Goal: Task Accomplishment & Management: Use online tool/utility

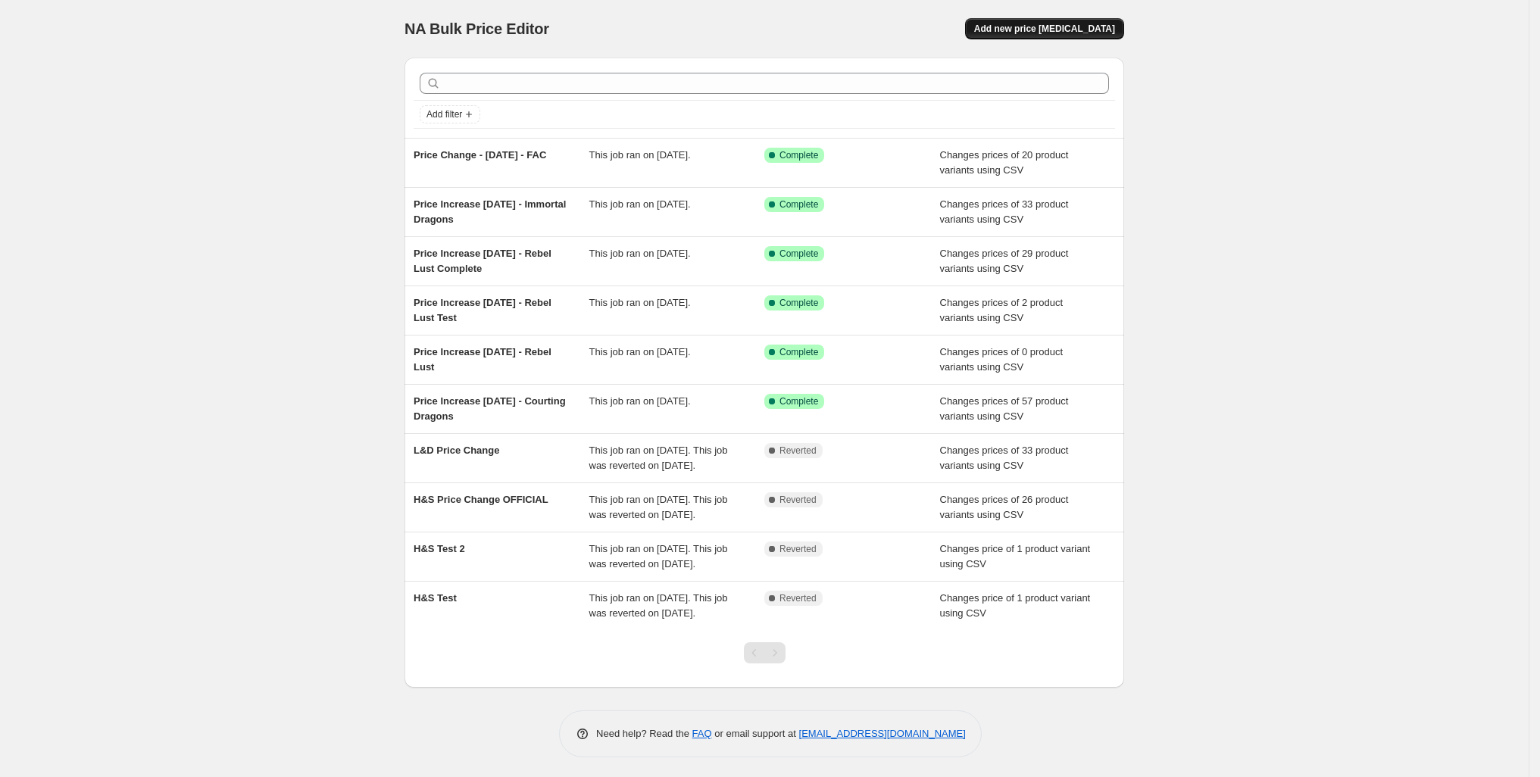
click at [1115, 35] on span "Add new price [MEDICAL_DATA]" at bounding box center [1044, 29] width 141 height 12
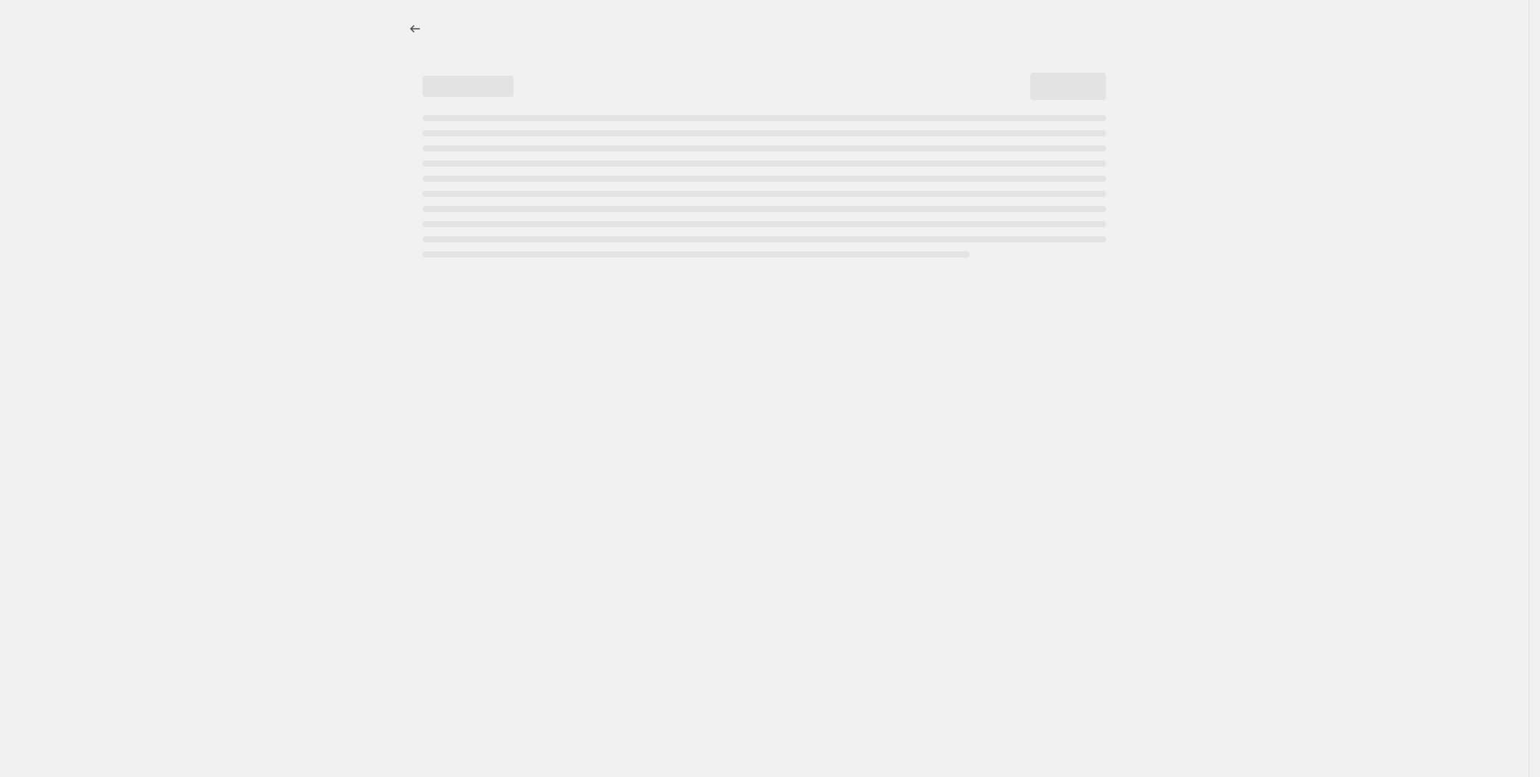
select select "percentage"
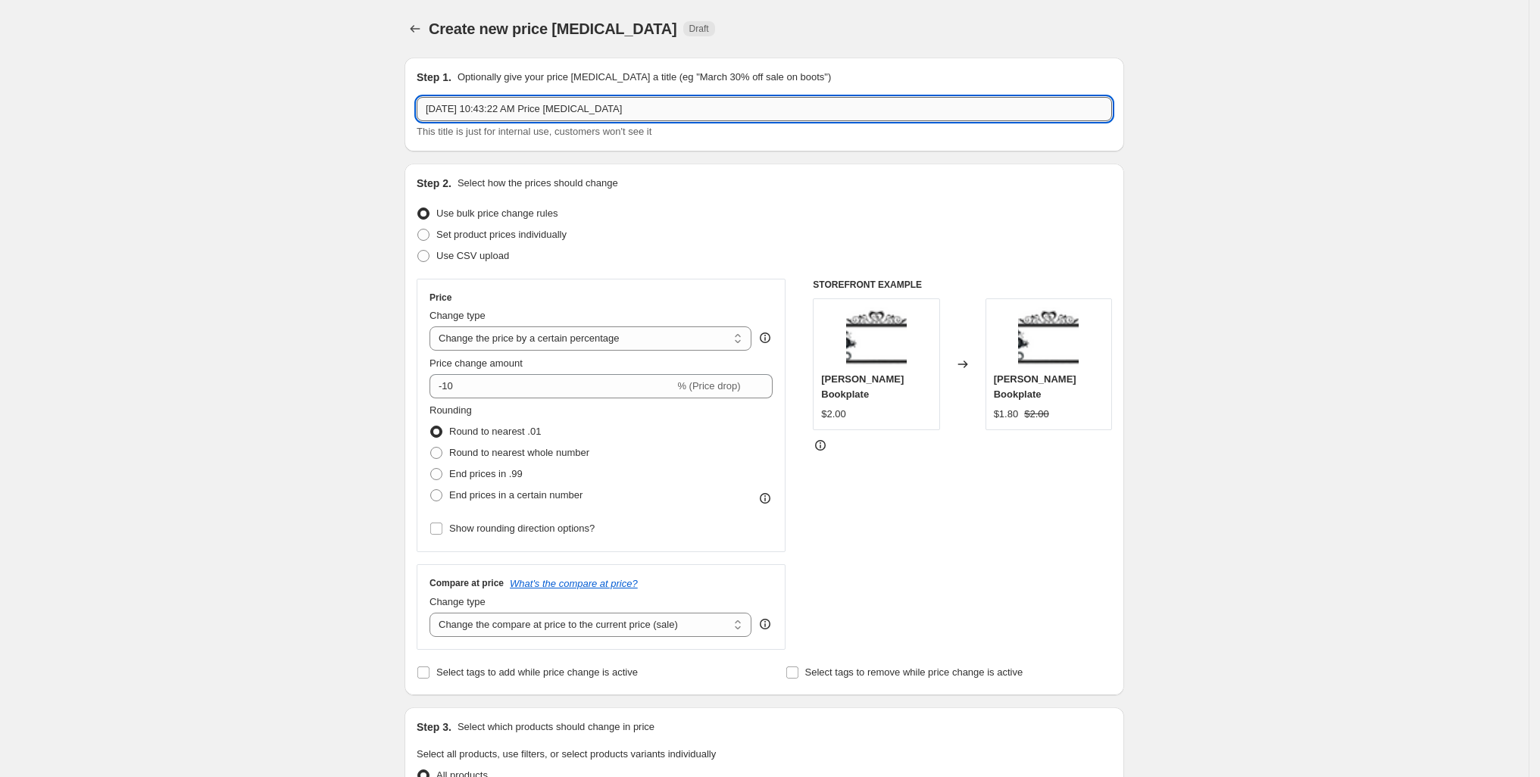
click at [433, 121] on input "[DATE] 10:43:22 AM Price [MEDICAL_DATA]" at bounding box center [765, 109] width 696 height 24
type input "Price Change - [DATE] - Fate's Fools"
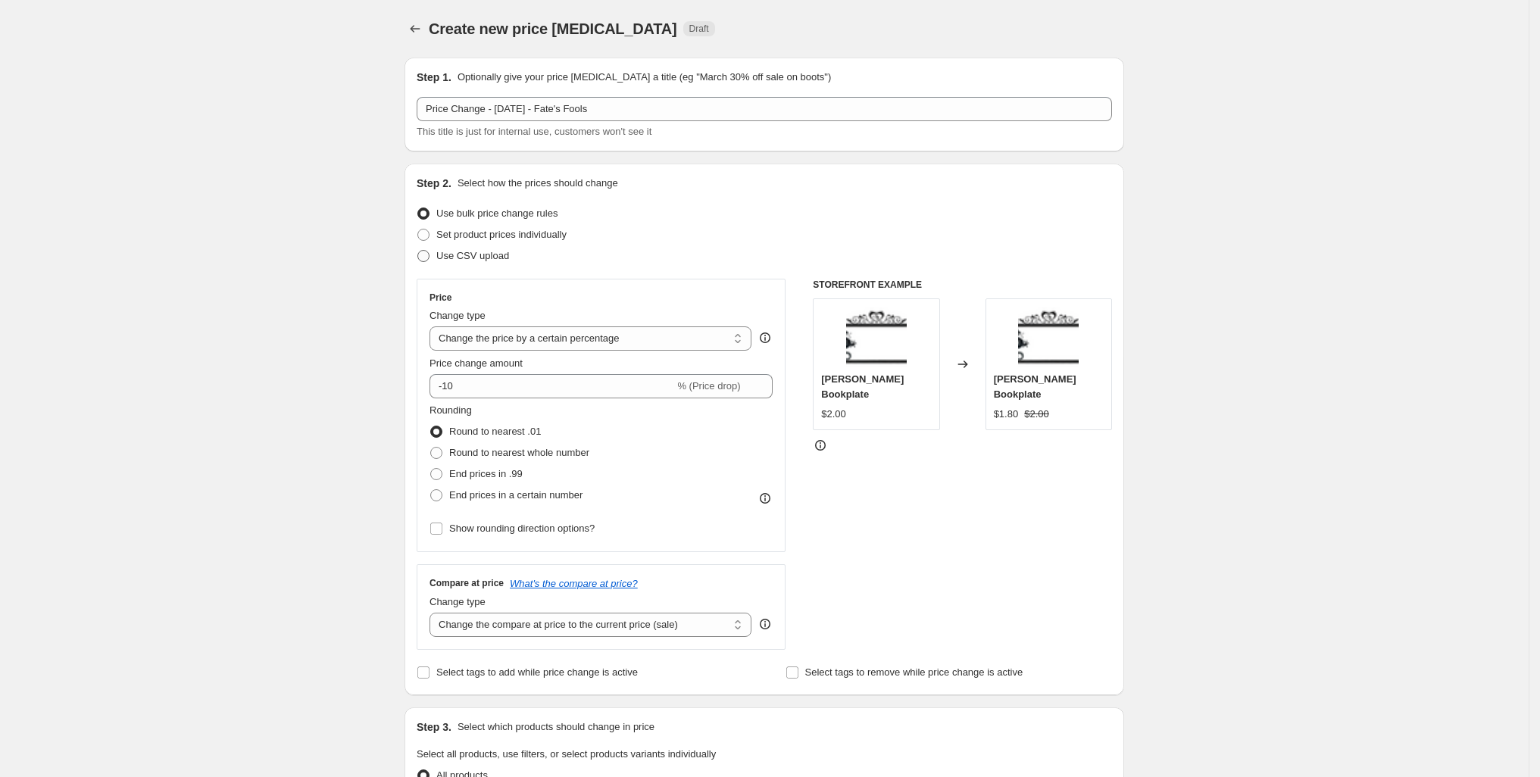
click at [418, 262] on span at bounding box center [424, 256] width 12 height 12
click at [418, 251] on input "Use CSV upload" at bounding box center [418, 250] width 1 height 1
radio input "true"
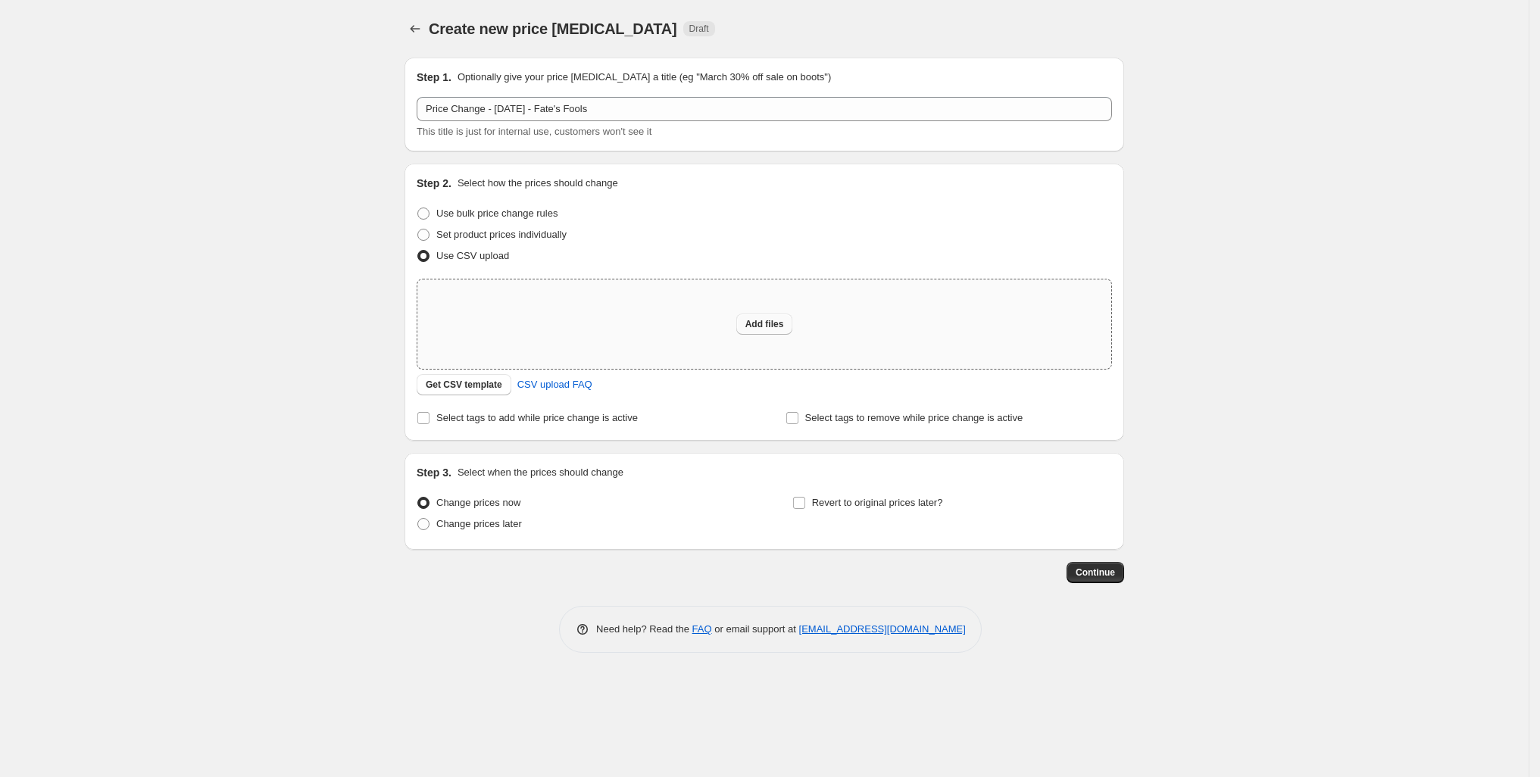
click at [748, 330] on span "Add files" at bounding box center [765, 324] width 39 height 12
type input "C:\fakepath\fates_fools_pricing_update.csv"
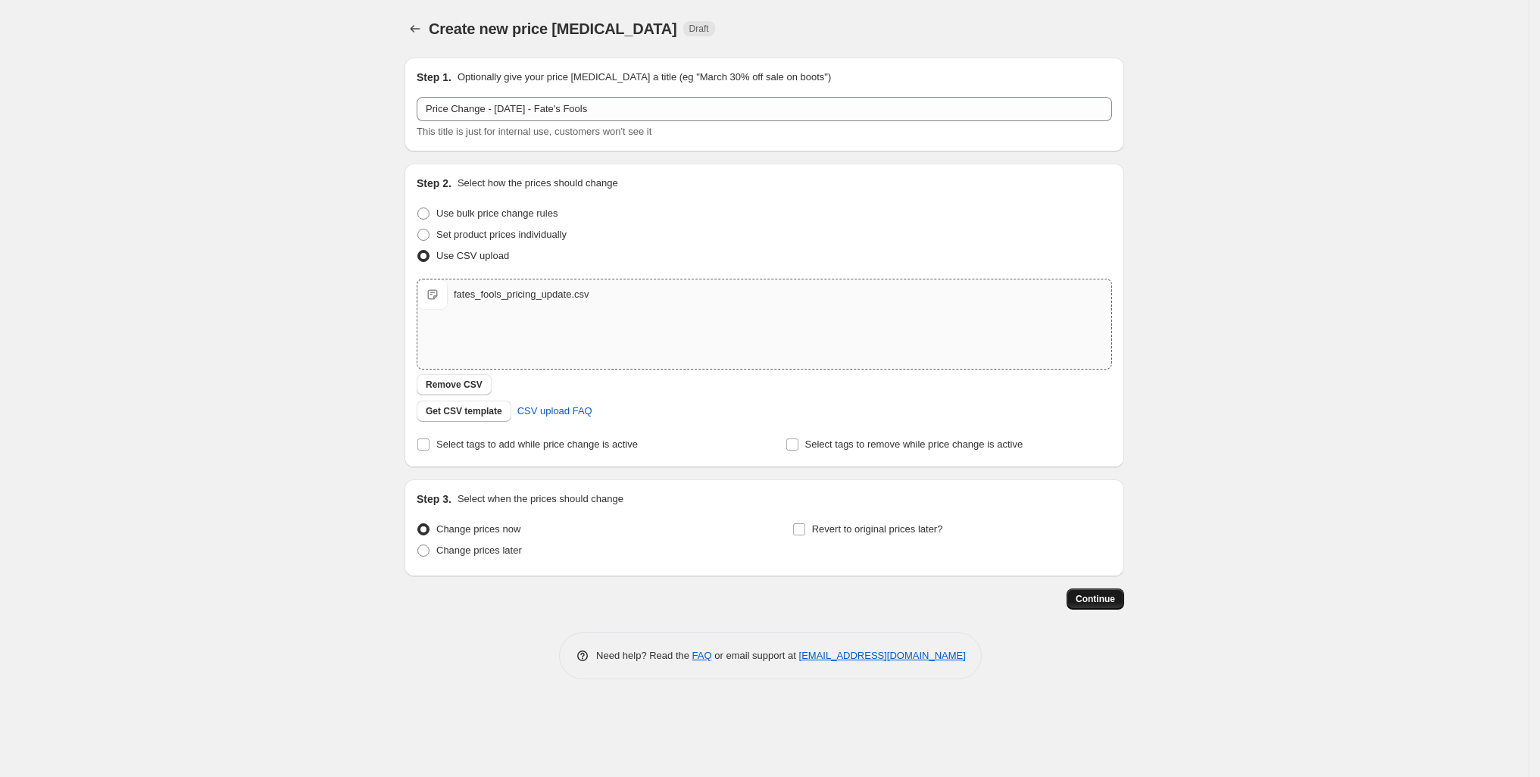
click at [1115, 605] on span "Continue" at bounding box center [1095, 599] width 39 height 12
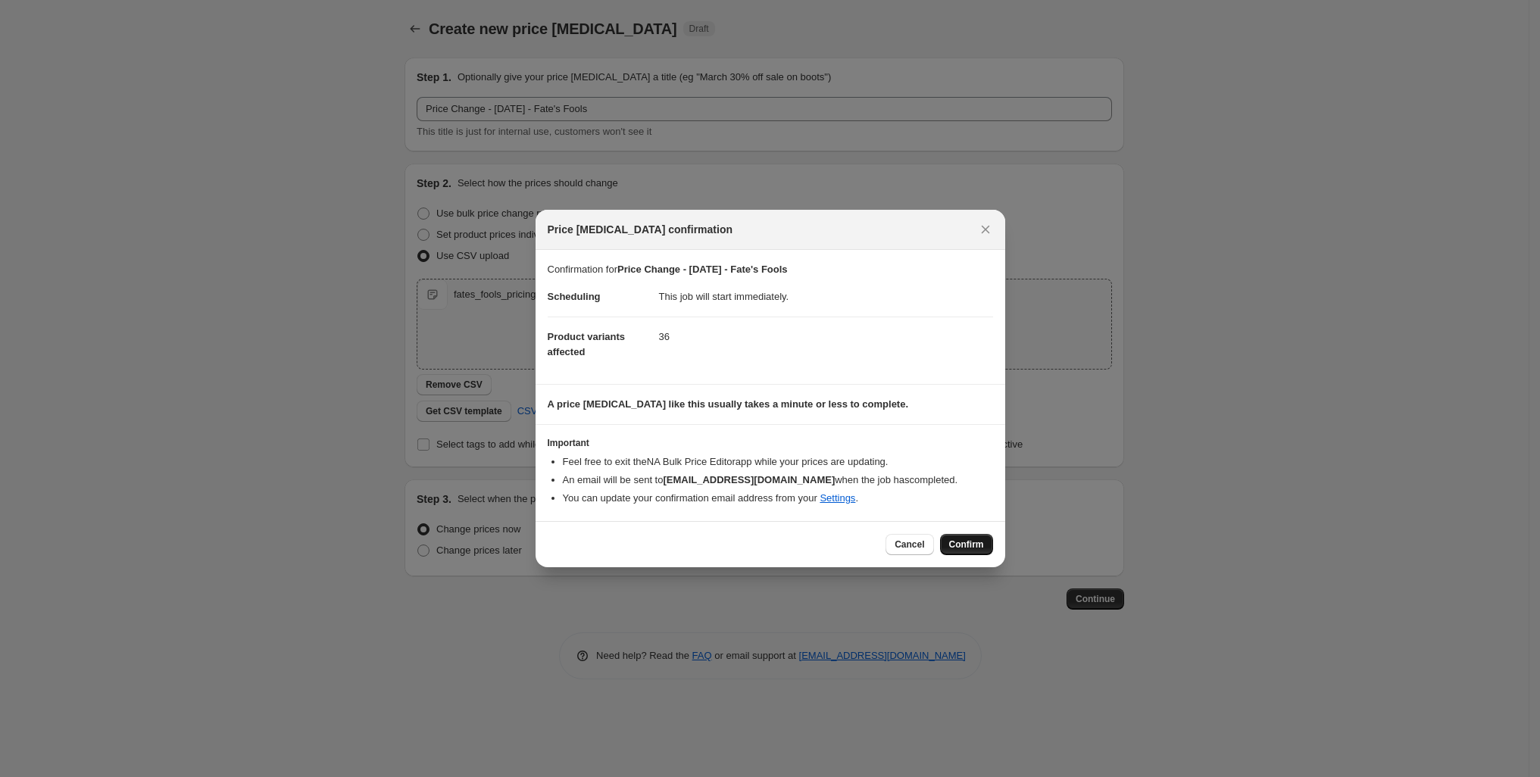
click at [984, 551] on span "Confirm" at bounding box center [966, 545] width 35 height 12
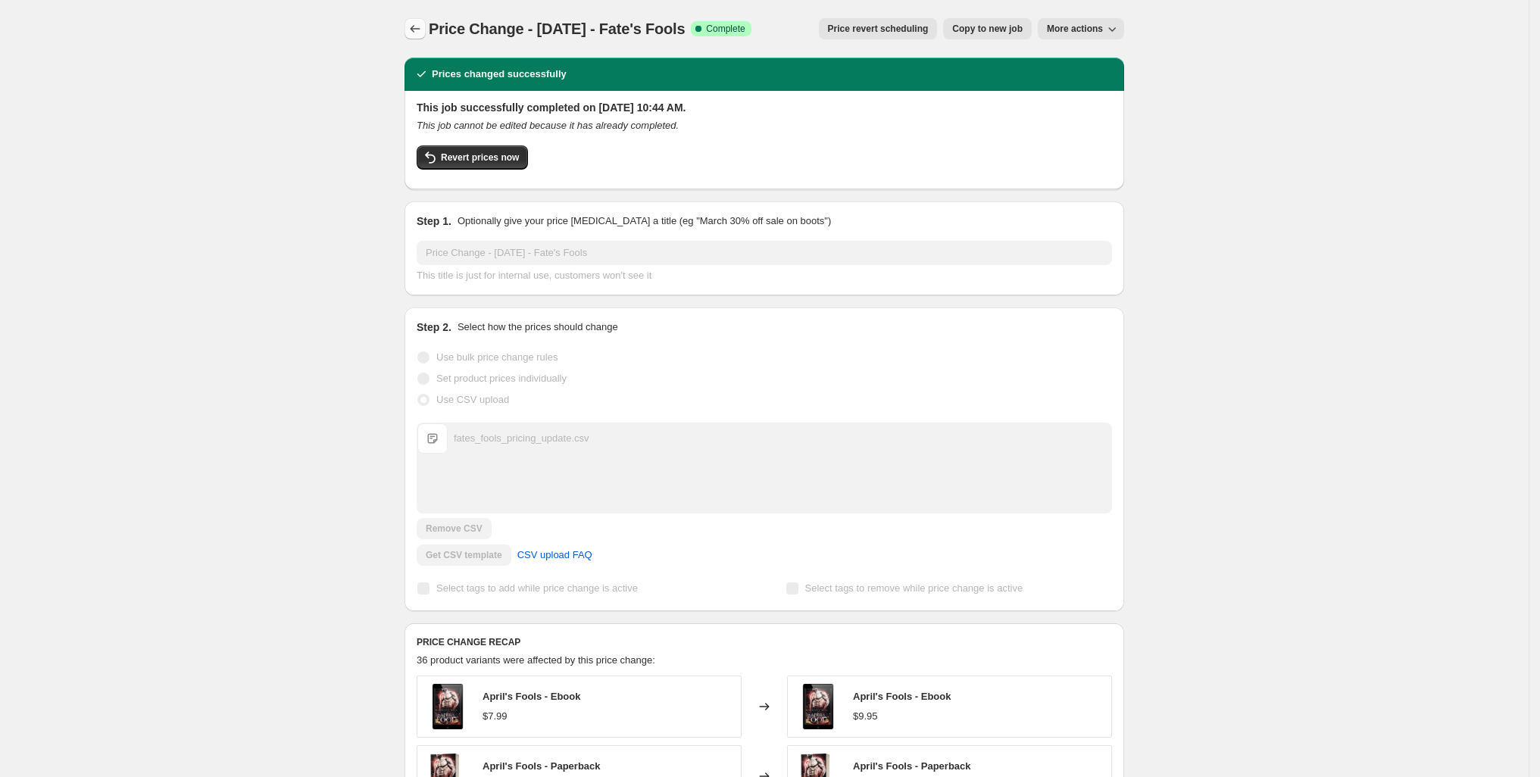
click at [408, 31] on icon "Price change jobs" at bounding box center [415, 28] width 15 height 15
